Goal: Task Accomplishment & Management: Manage account settings

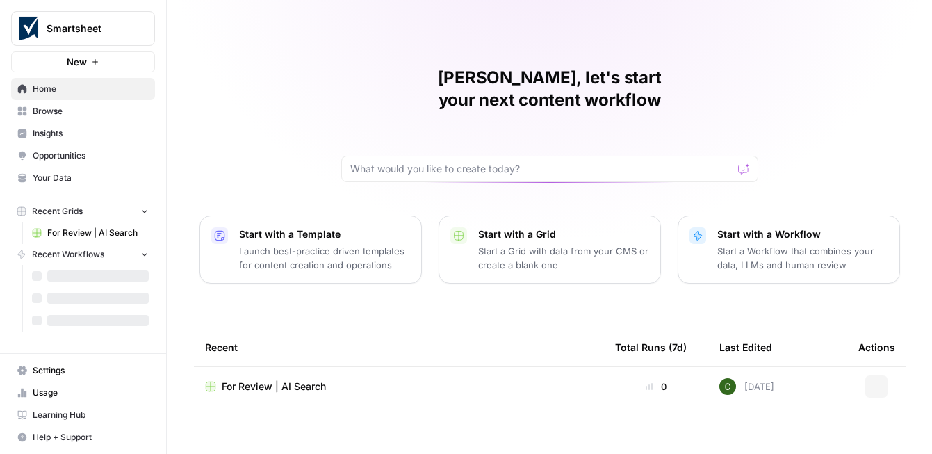
click at [107, 33] on span "Smartsheet" at bounding box center [89, 29] width 84 height 14
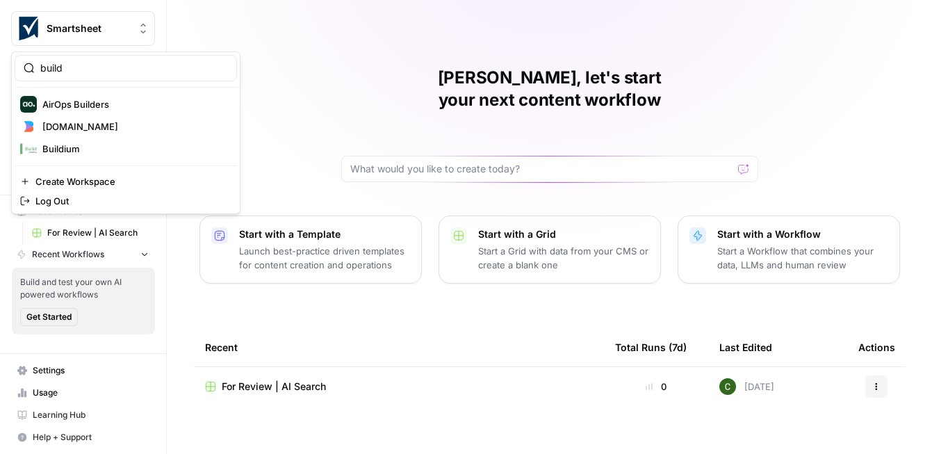
type input "build"
click at [113, 115] on button "Builder.io" at bounding box center [126, 126] width 222 height 22
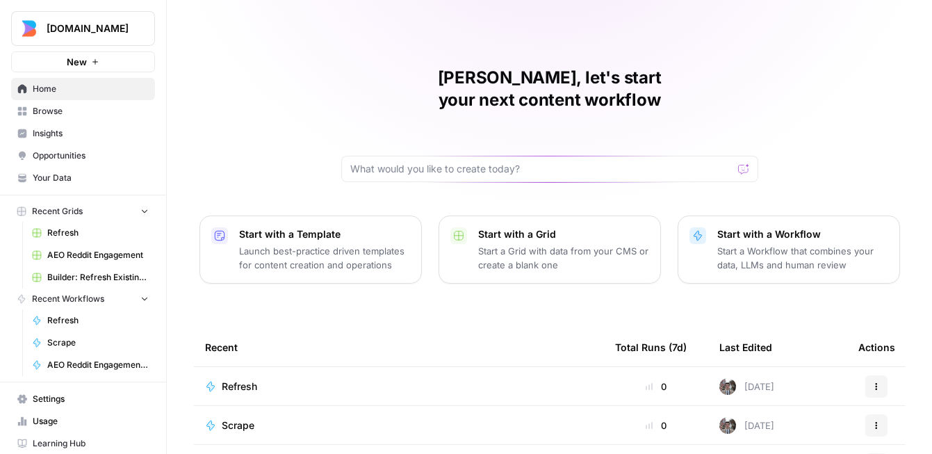
click at [101, 131] on span "Insights" at bounding box center [91, 133] width 116 height 13
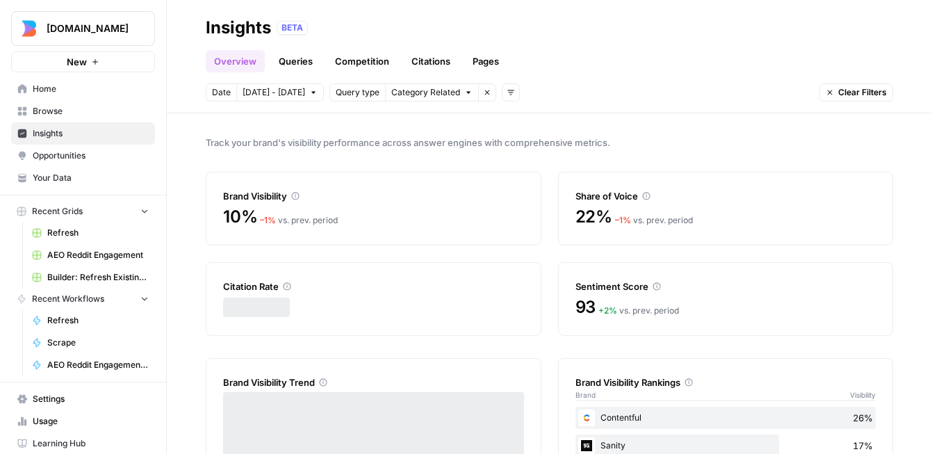
click at [100, 152] on span "Opportunities" at bounding box center [91, 155] width 116 height 13
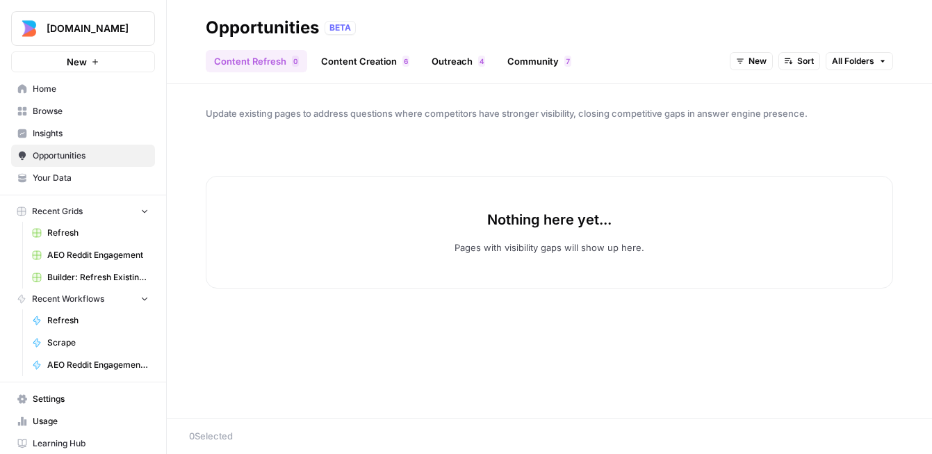
click at [94, 138] on span "Insights" at bounding box center [91, 133] width 116 height 13
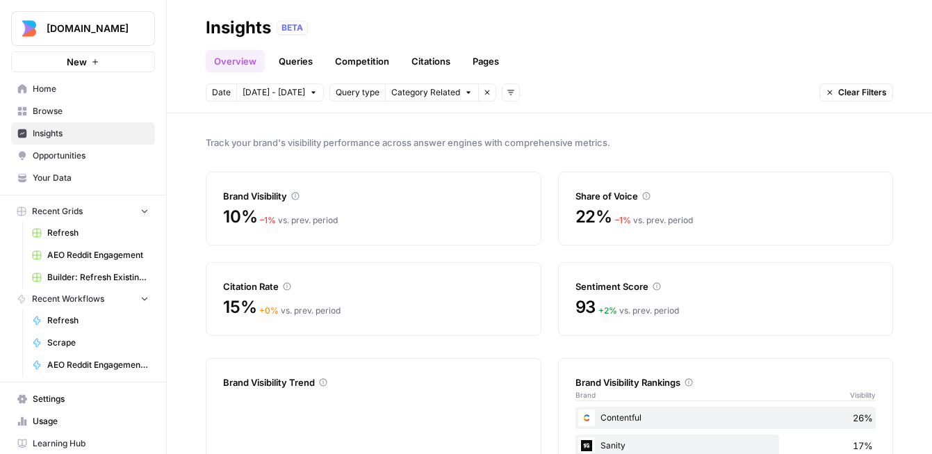
click at [306, 60] on link "Queries" at bounding box center [295, 61] width 51 height 22
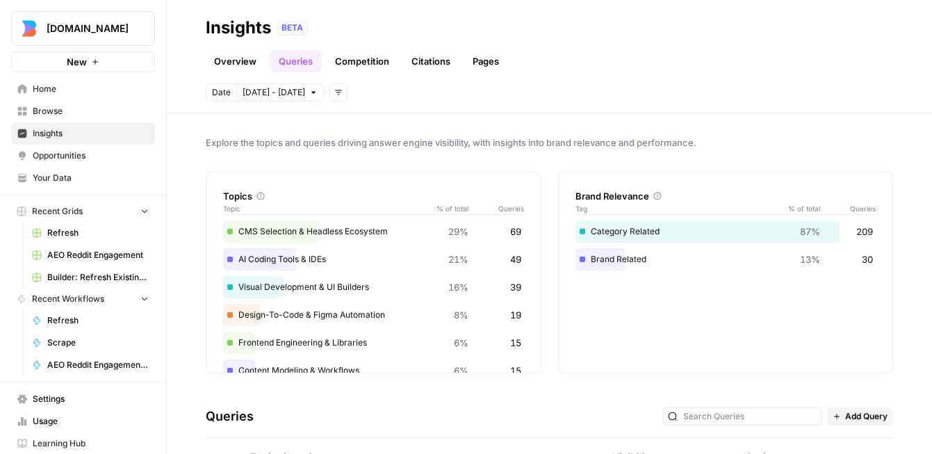
click at [343, 61] on link "Competition" at bounding box center [362, 61] width 71 height 22
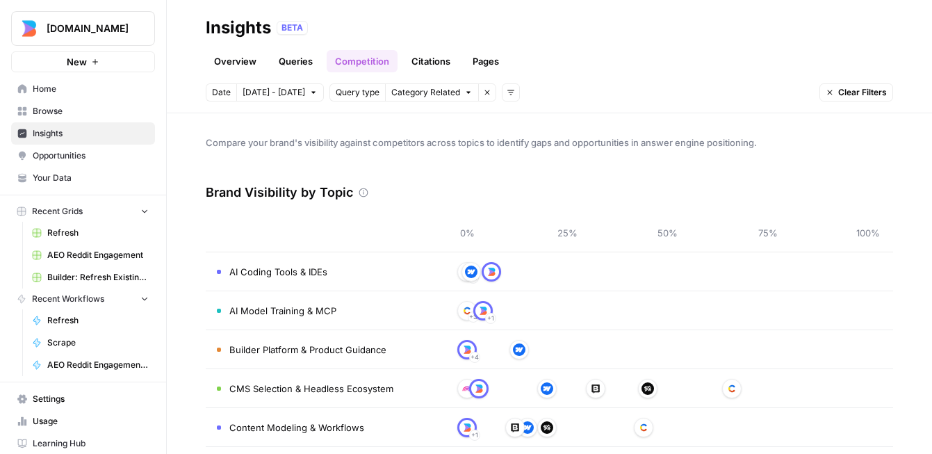
click at [424, 64] on link "Citations" at bounding box center [431, 61] width 56 height 22
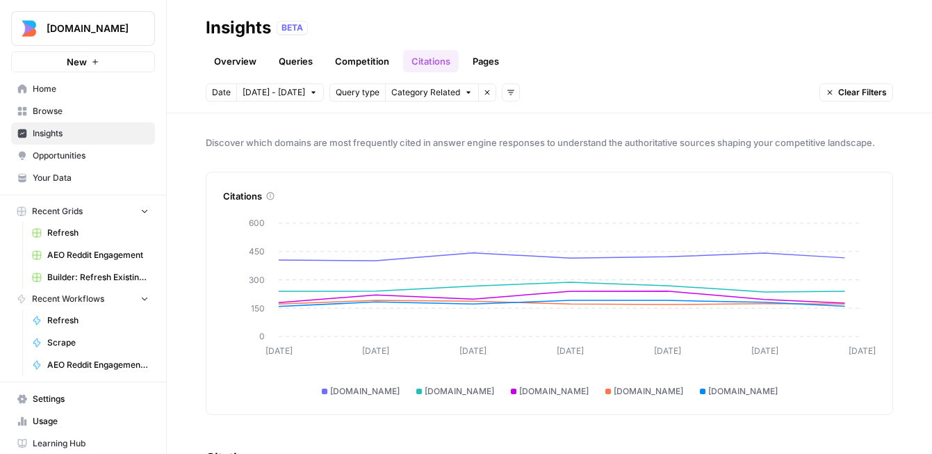
click at [493, 63] on link "Pages" at bounding box center [485, 61] width 43 height 22
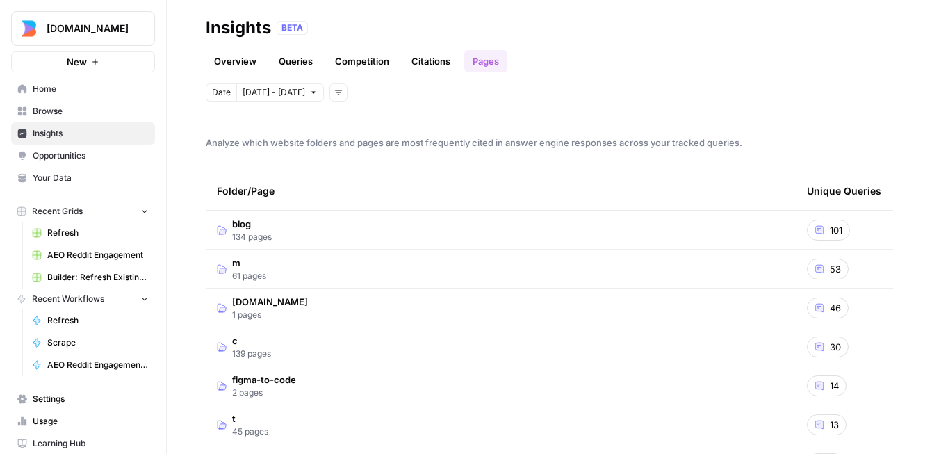
click at [232, 65] on link "Overview" at bounding box center [235, 61] width 59 height 22
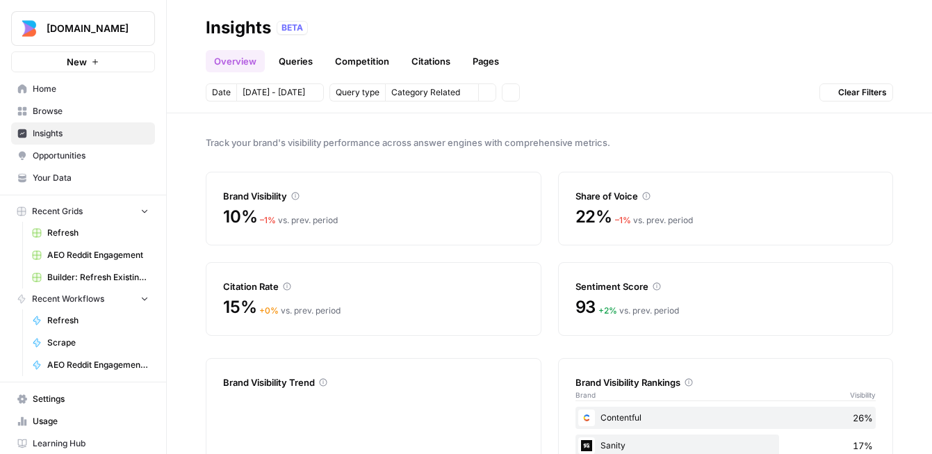
click at [283, 60] on link "Queries" at bounding box center [295, 61] width 51 height 22
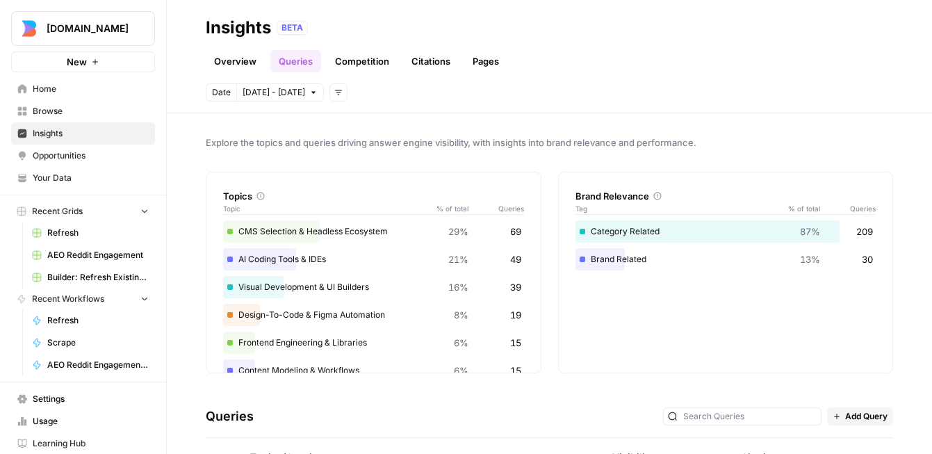
click at [83, 20] on button "Builder.io" at bounding box center [83, 28] width 144 height 35
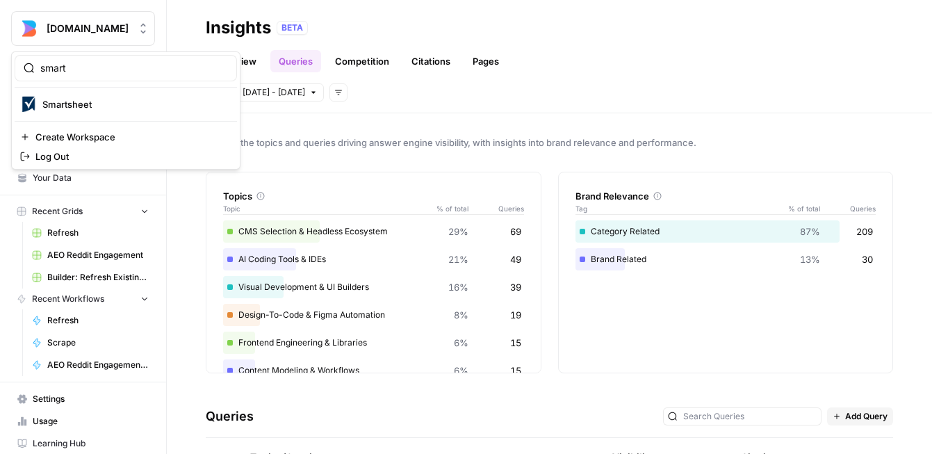
type input "smart"
click at [94, 95] on button "Smartsheet" at bounding box center [126, 104] width 222 height 22
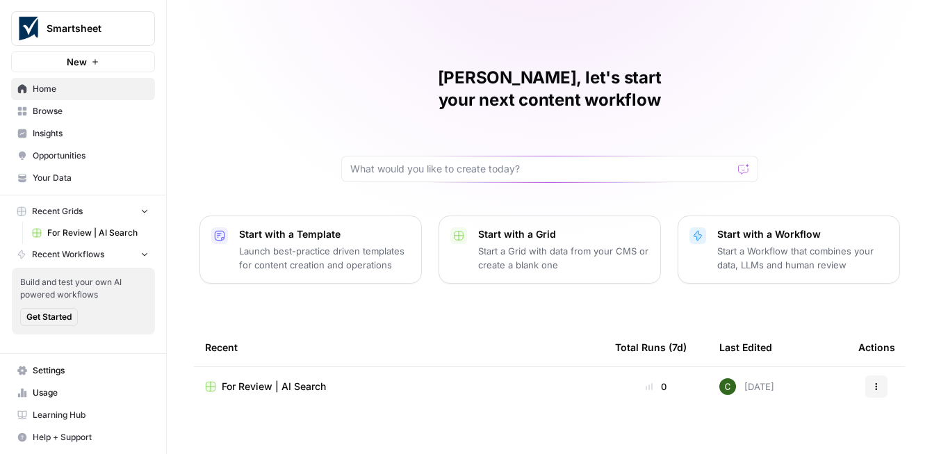
click at [63, 367] on span "Settings" at bounding box center [91, 370] width 116 height 13
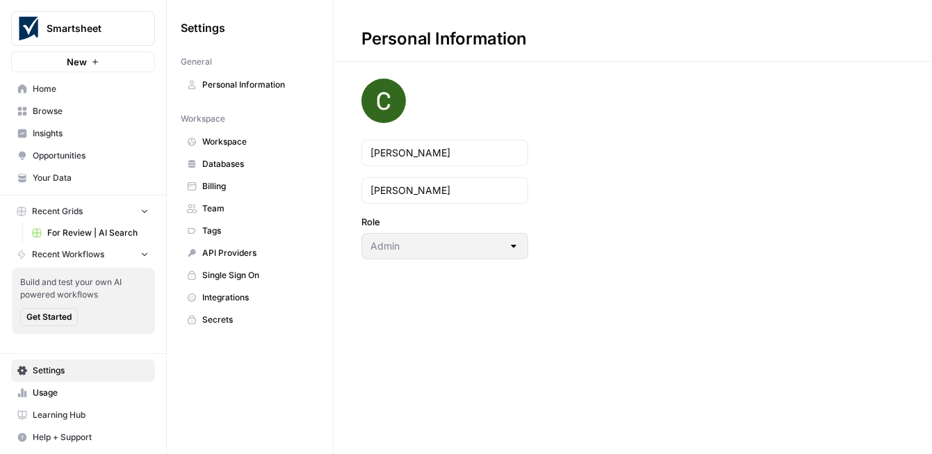
click at [246, 206] on span "Team" at bounding box center [257, 208] width 110 height 13
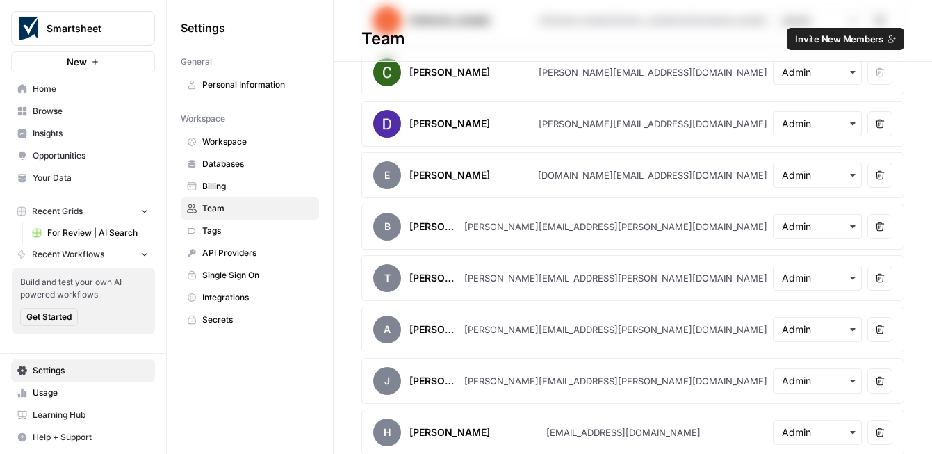
scroll to position [88, 0]
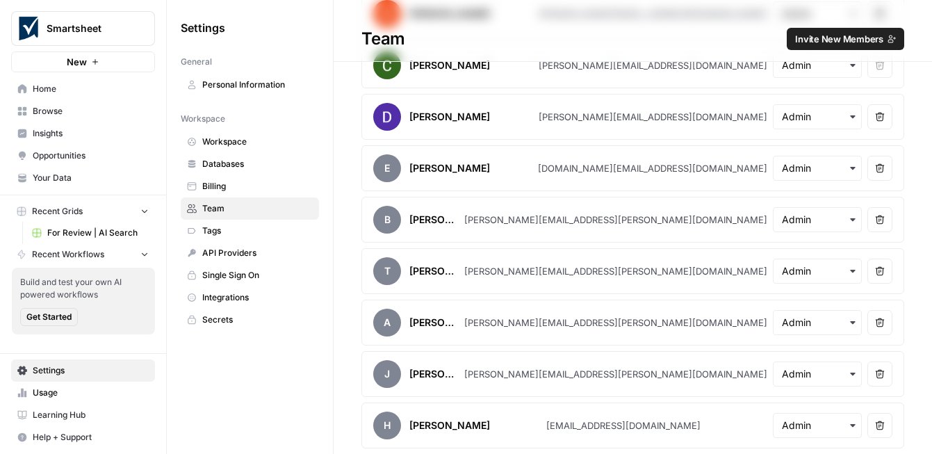
click at [883, 34] on button "Invite New Members" at bounding box center [845, 39] width 117 height 22
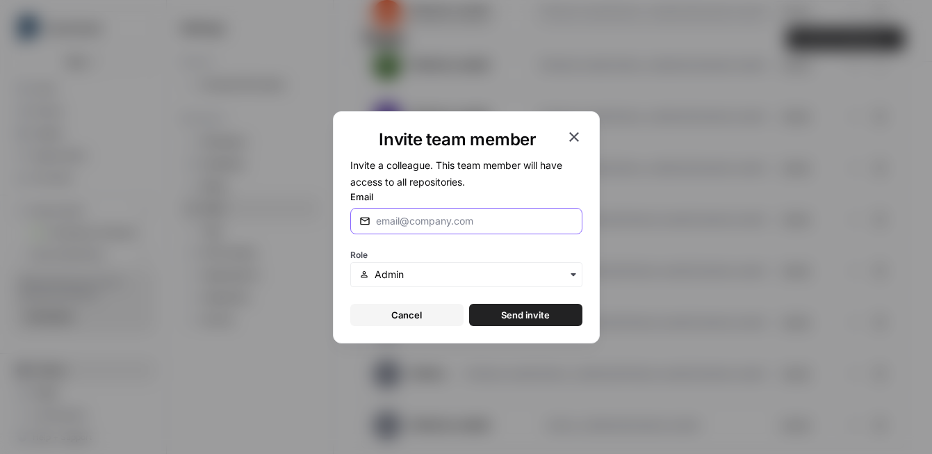
click at [420, 215] on input "Email" at bounding box center [474, 221] width 197 height 14
paste input "[PERSON_NAME][EMAIL_ADDRESS][PERSON_NAME][DOMAIN_NAME]"
type input "[PERSON_NAME][EMAIL_ADDRESS][PERSON_NAME][DOMAIN_NAME]"
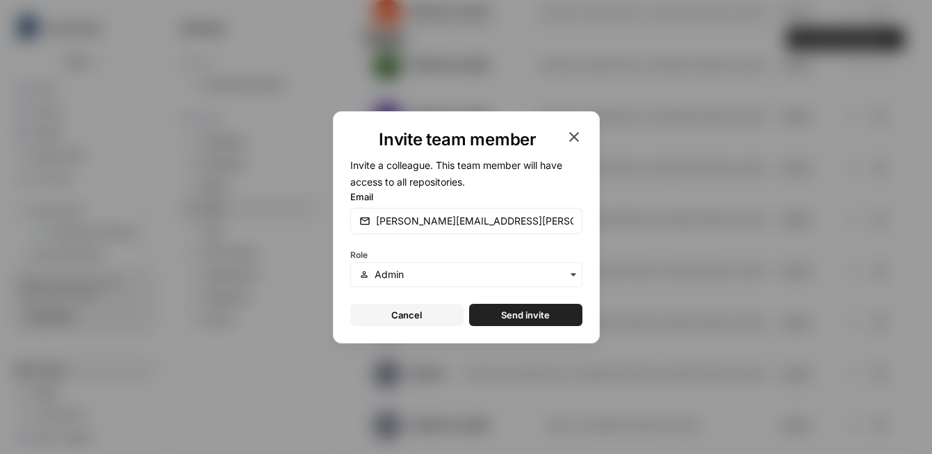
click at [523, 313] on span "Send invite" at bounding box center [525, 315] width 49 height 14
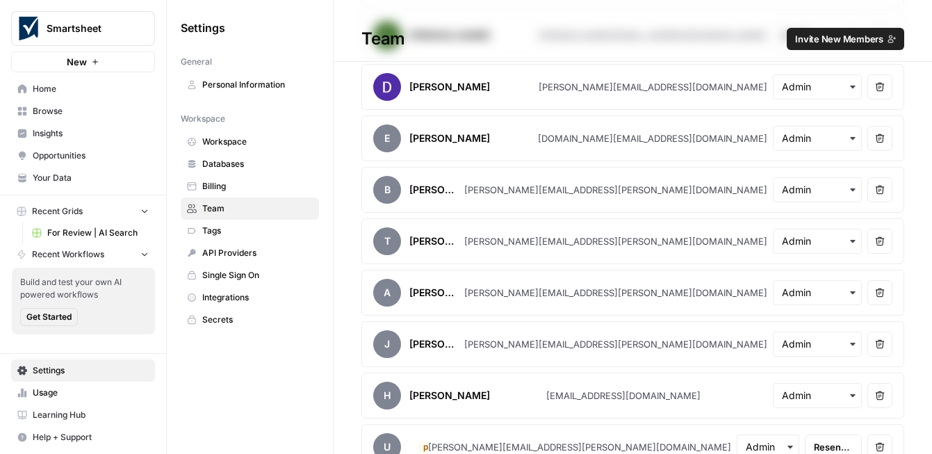
scroll to position [139, 0]
